Goal: Task Accomplishment & Management: Manage account settings

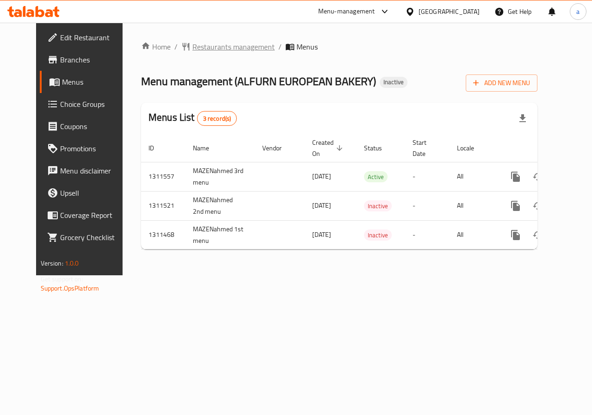
click at [222, 47] on span "Restaurants management" at bounding box center [233, 46] width 82 height 11
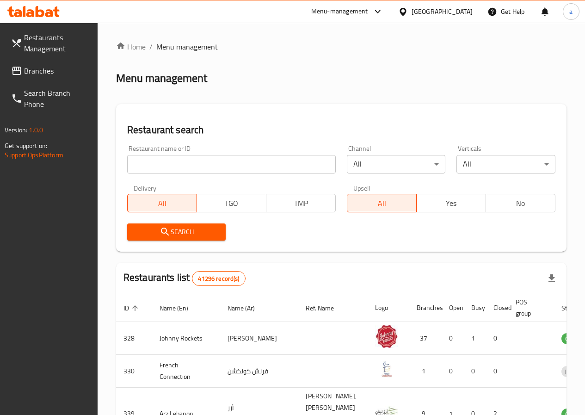
click at [184, 165] on input "search" at bounding box center [231, 164] width 209 height 19
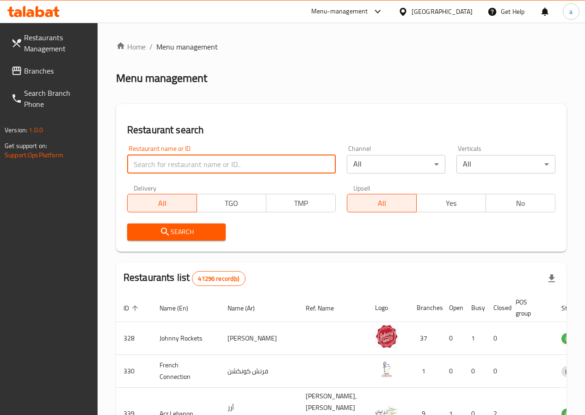
paste input "28011"
type input "28011"
click button "Search" at bounding box center [176, 231] width 99 height 17
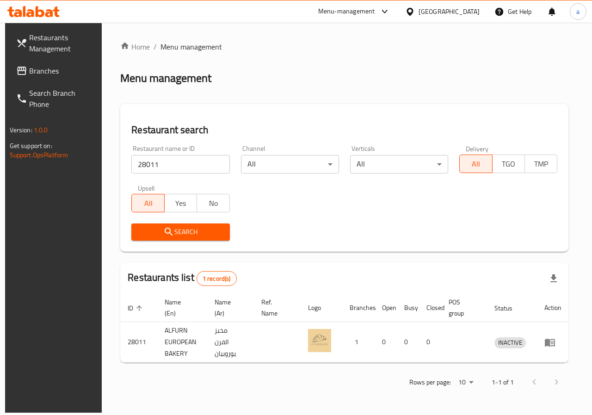
drag, startPoint x: 569, startPoint y: 341, endPoint x: 553, endPoint y: 355, distance: 21.6
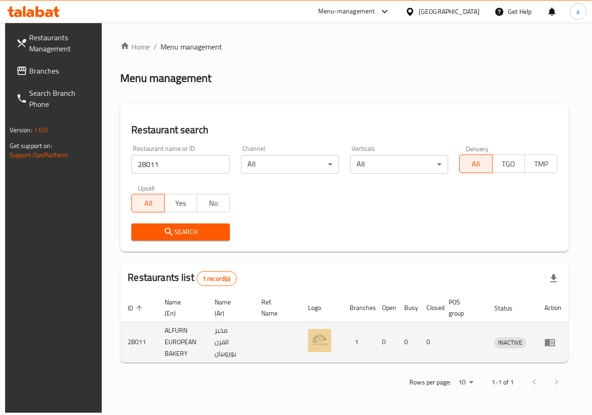
click at [577, 341] on div "Home / Menu management Menu management Restaurant search Restaurant name or ID …" at bounding box center [344, 218] width 485 height 390
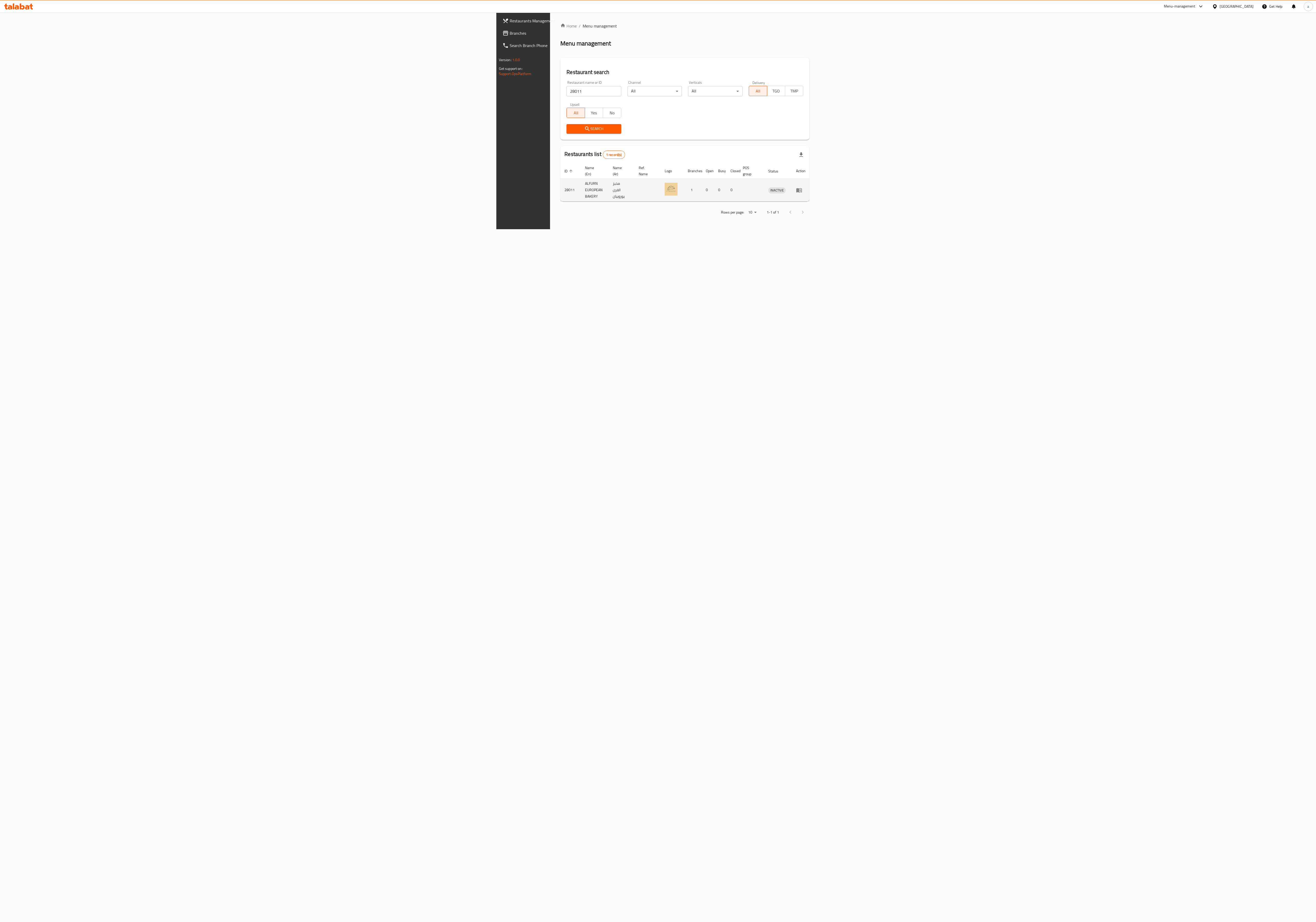
click at [329, 188] on td "enhanced table" at bounding box center [801, 190] width 18 height 23
click at [329, 229] on div "Home / Menu management Menu management Restaurant search Restaurant name or ID …" at bounding box center [684, 121] width 269 height 217
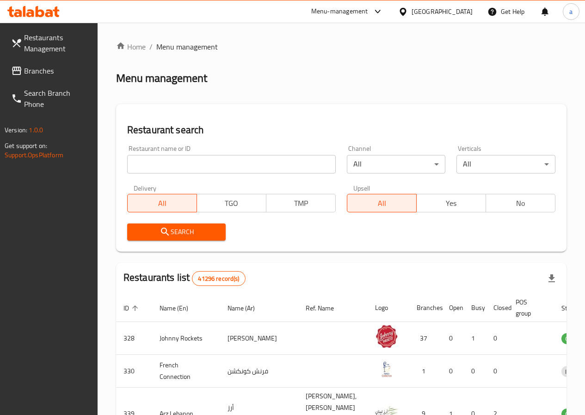
click at [180, 147] on div "Restaurant name or ID Restaurant name or ID" at bounding box center [231, 159] width 209 height 28
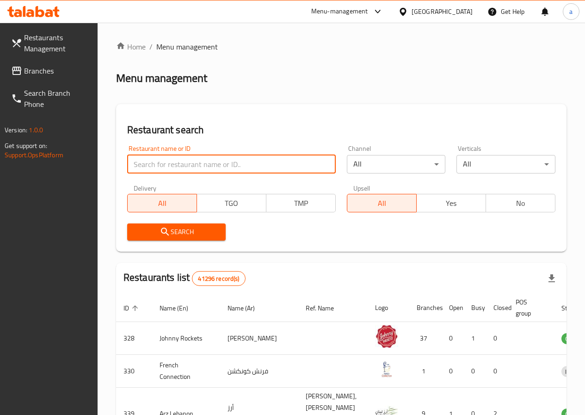
click at [180, 165] on input "search" at bounding box center [231, 164] width 209 height 19
paste input "28011"
type input "28011"
click button "Search" at bounding box center [176, 231] width 99 height 17
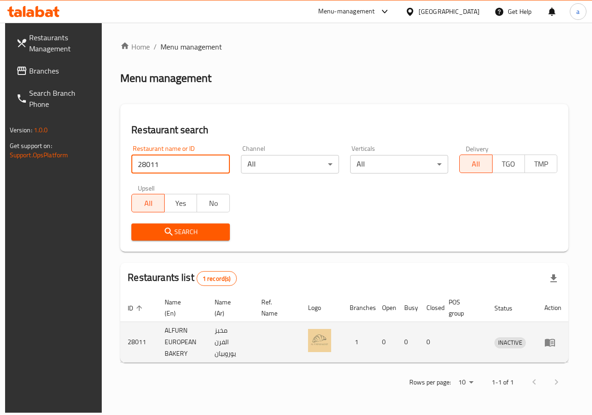
click at [569, 339] on td "enhanced table" at bounding box center [553, 342] width 32 height 41
click at [181, 331] on td "ALFURN EUROPEAN BAKERY" at bounding box center [182, 342] width 50 height 41
click at [509, 343] on span "INACTIVE" at bounding box center [510, 342] width 31 height 11
click at [561, 343] on link "enhanced table" at bounding box center [553, 342] width 17 height 11
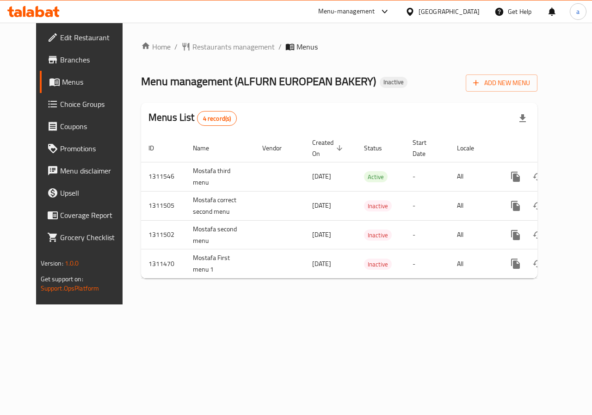
click at [60, 37] on span "Edit Restaurant" at bounding box center [94, 37] width 68 height 11
